Goal: Task Accomplishment & Management: Complete application form

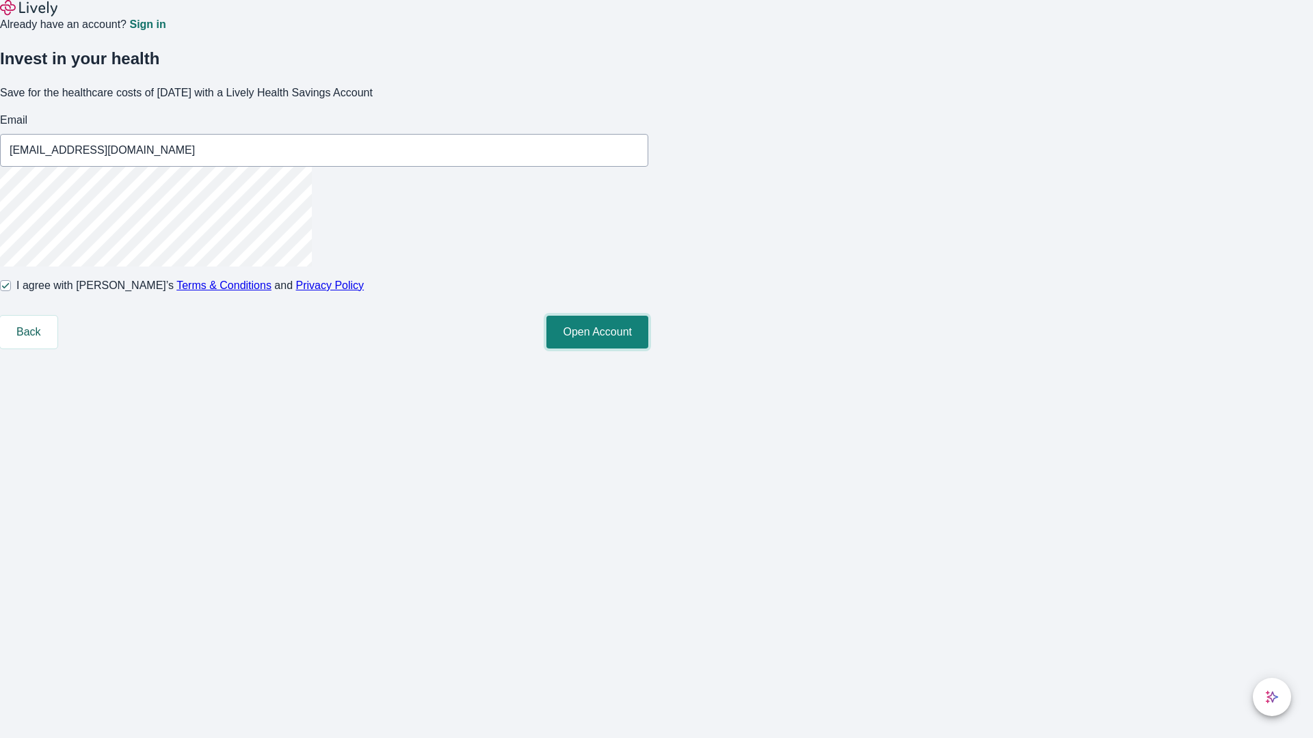
click at [648, 349] on button "Open Account" at bounding box center [597, 332] width 102 height 33
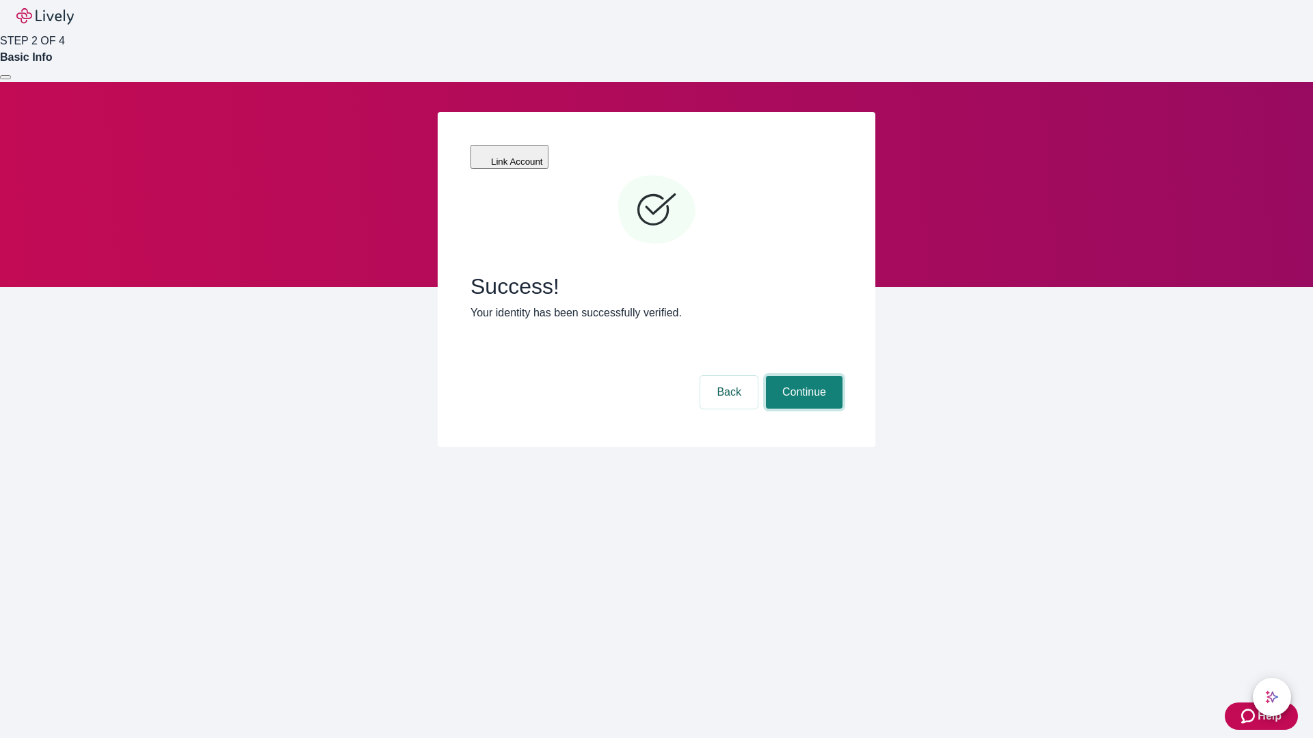
click at [802, 376] on button "Continue" at bounding box center [804, 392] width 77 height 33
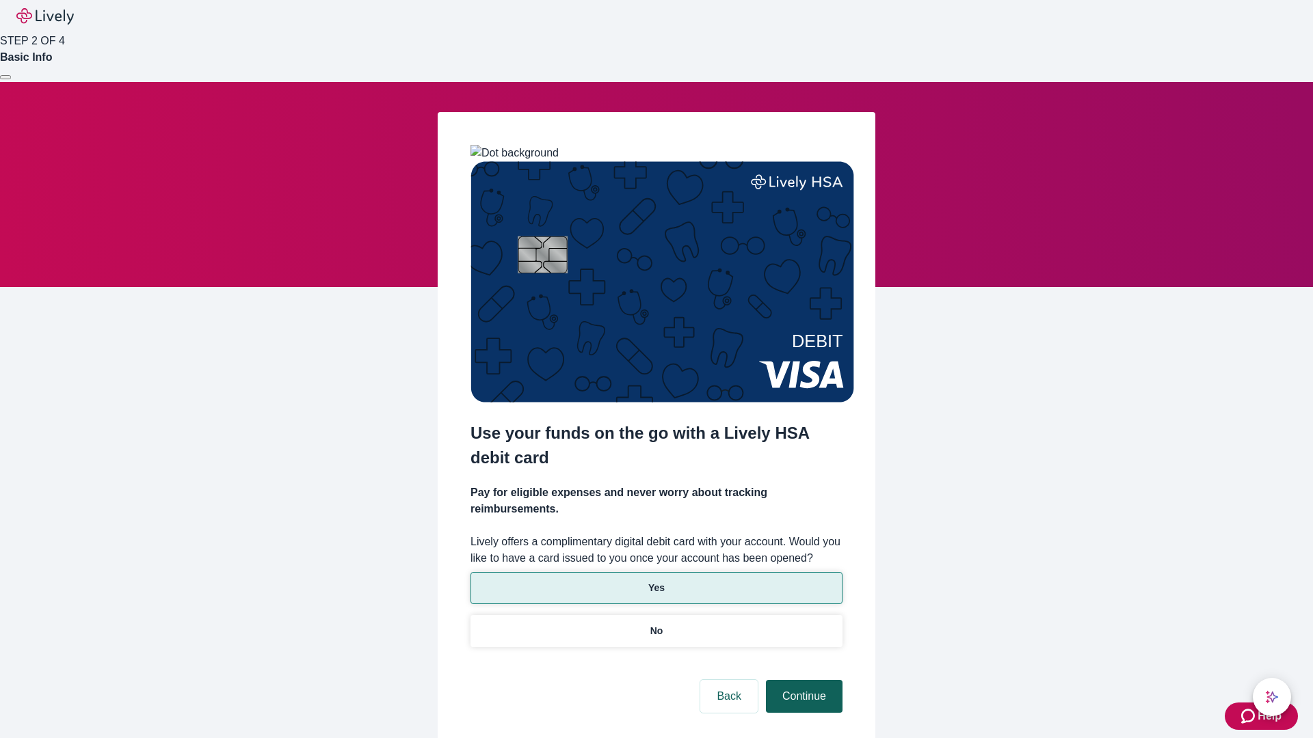
click at [656, 581] on p "Yes" at bounding box center [656, 588] width 16 height 14
click at [802, 680] on button "Continue" at bounding box center [804, 696] width 77 height 33
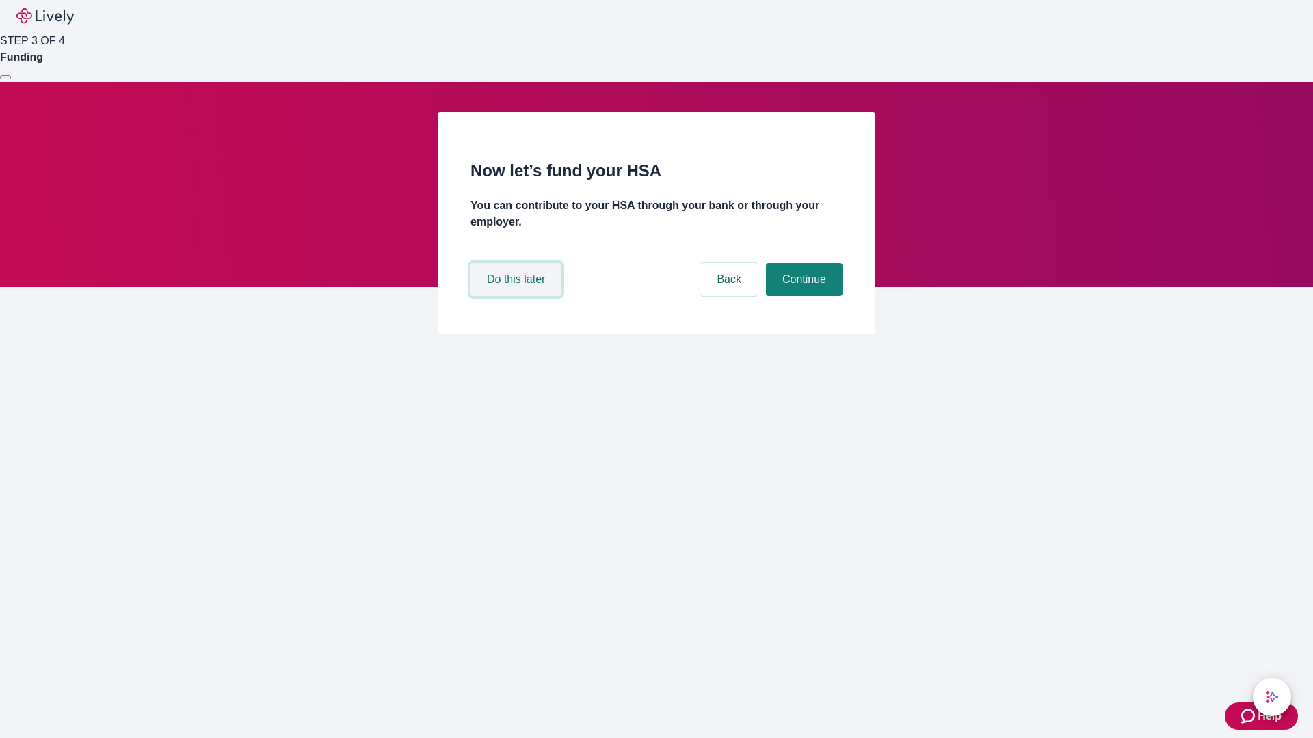
click at [518, 296] on button "Do this later" at bounding box center [515, 279] width 91 height 33
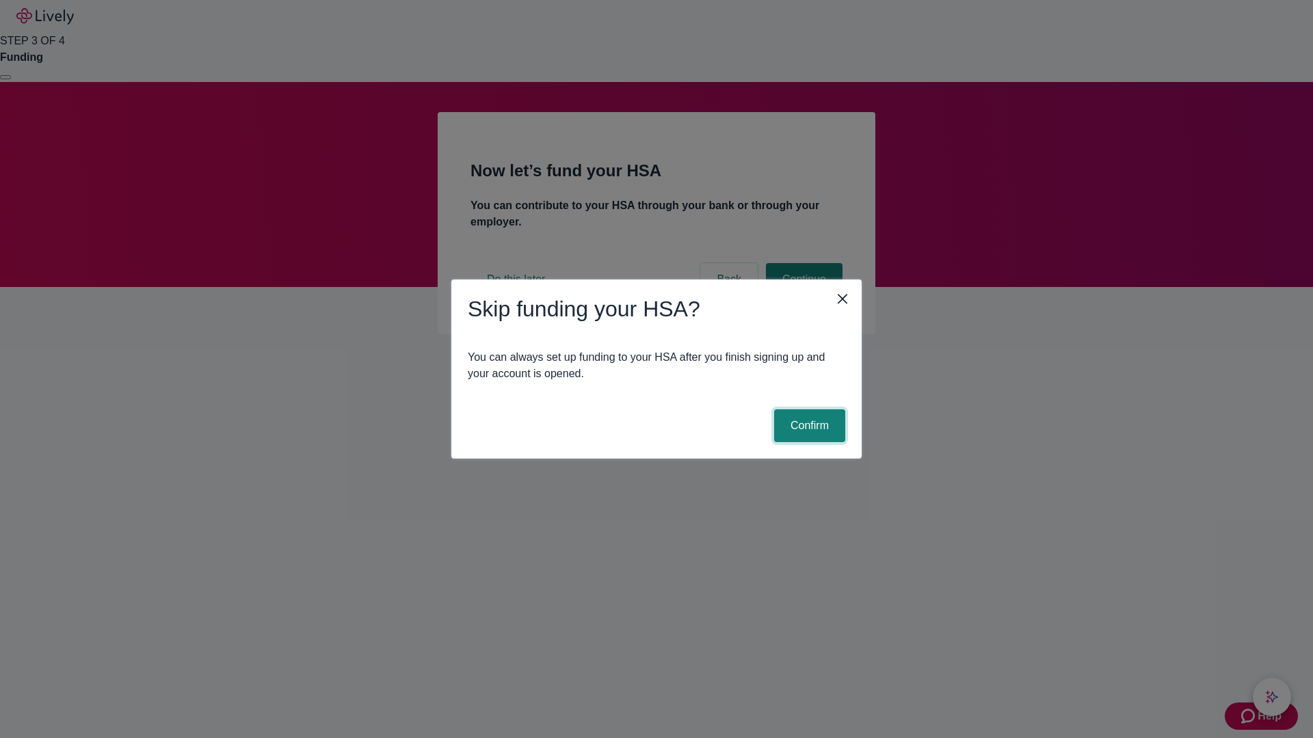
click at [807, 426] on button "Confirm" at bounding box center [809, 426] width 71 height 33
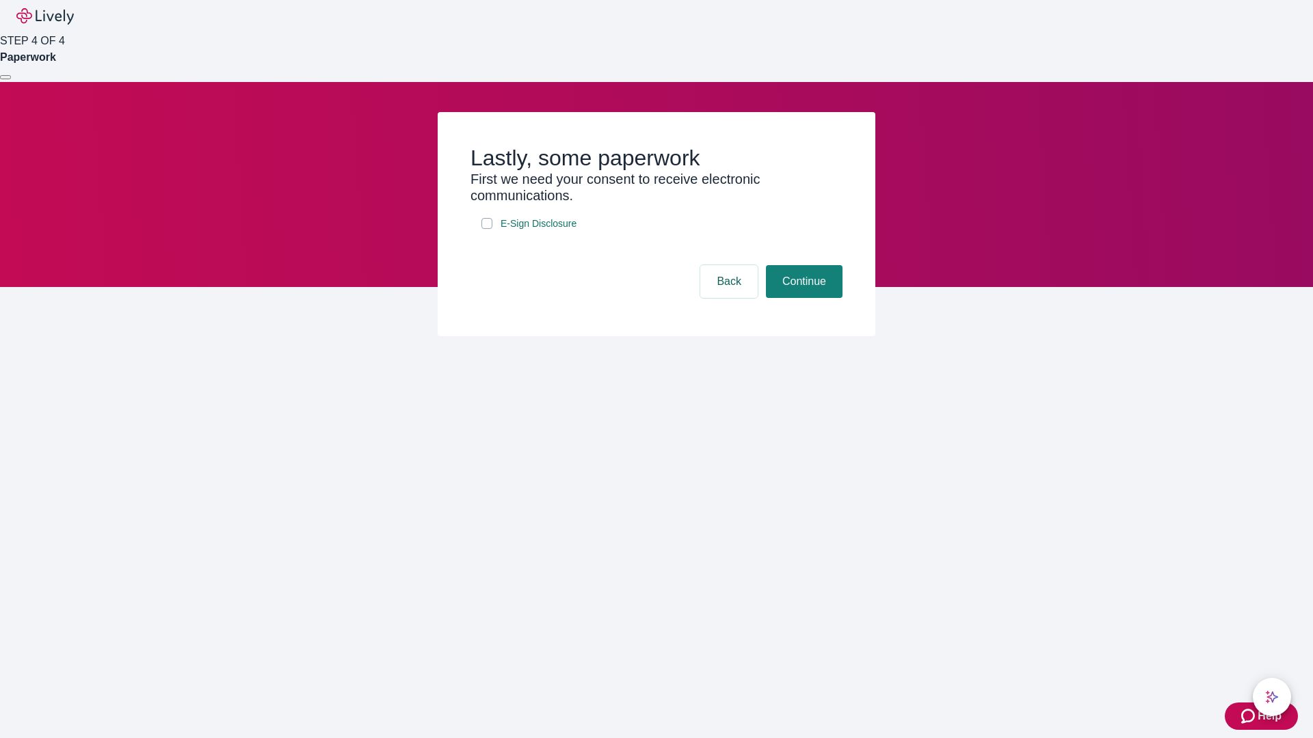
click at [487, 229] on input "E-Sign Disclosure" at bounding box center [486, 223] width 11 height 11
checkbox input "true"
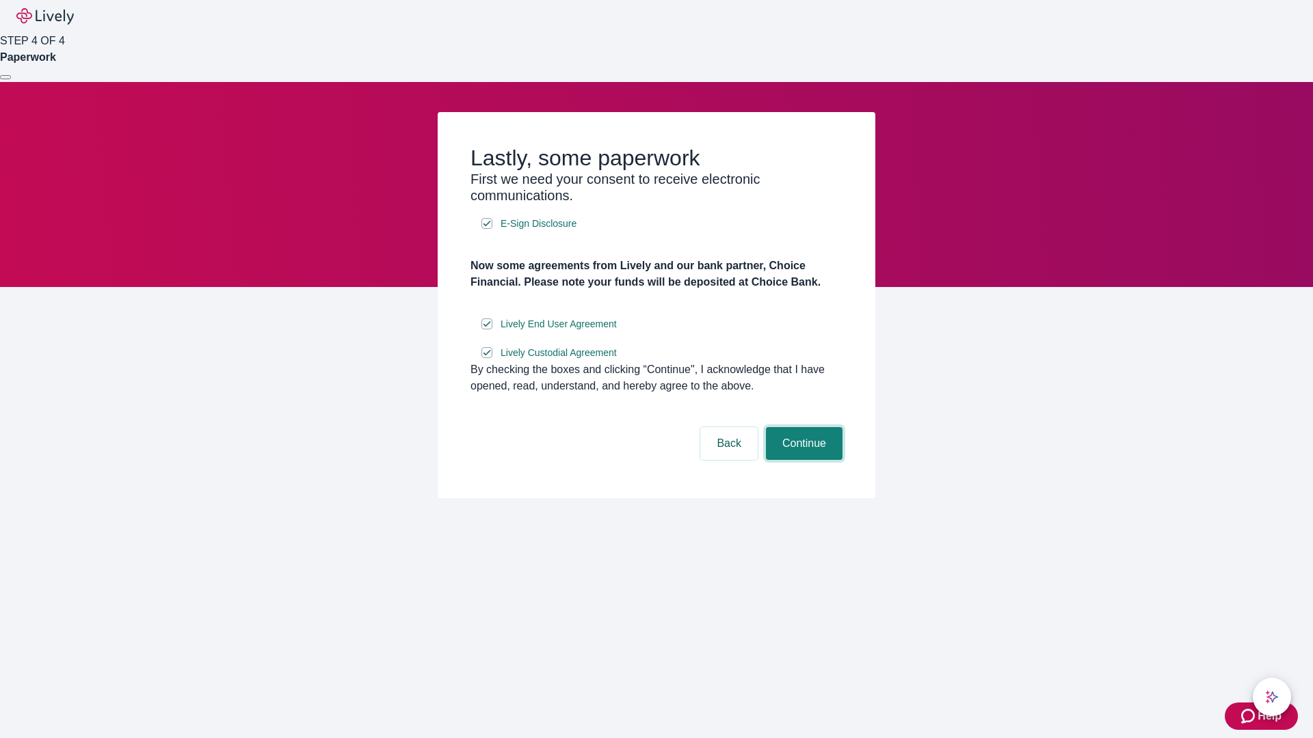
click at [802, 460] on button "Continue" at bounding box center [804, 443] width 77 height 33
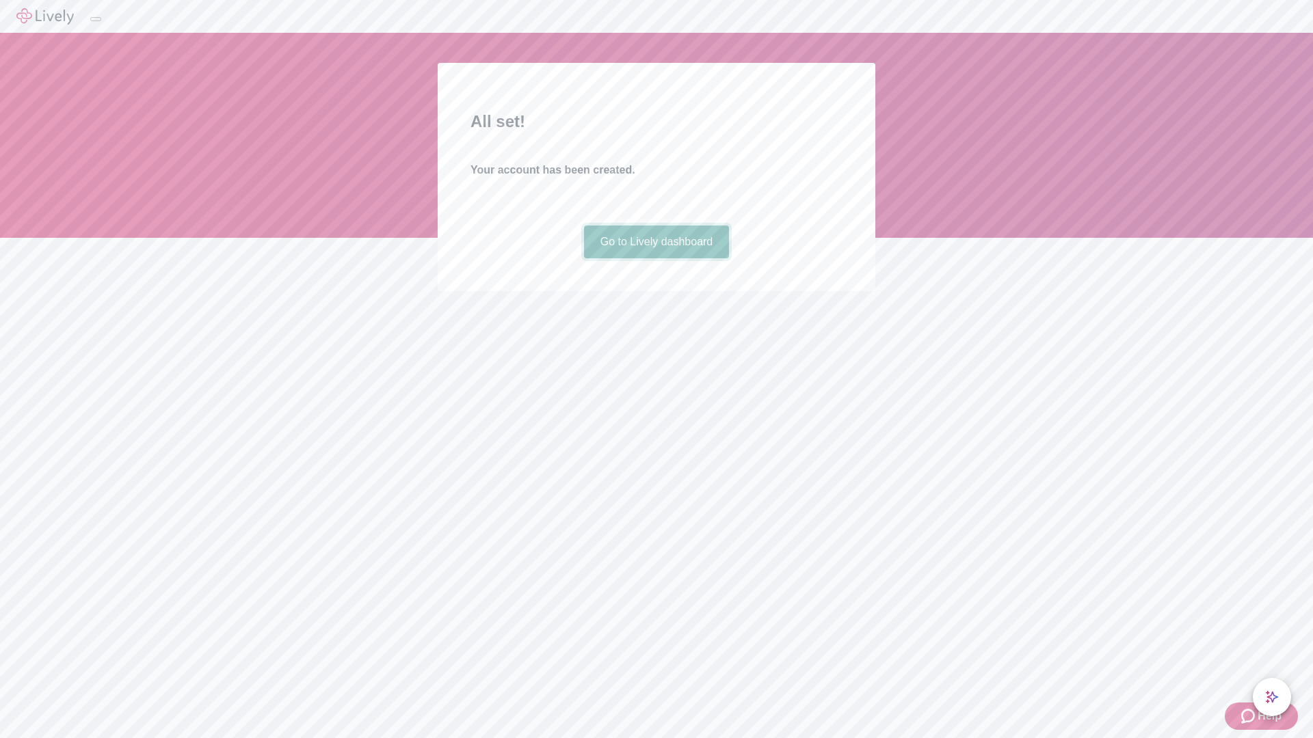
click at [656, 258] on link "Go to Lively dashboard" at bounding box center [657, 242] width 146 height 33
